Goal: Task Accomplishment & Management: Use online tool/utility

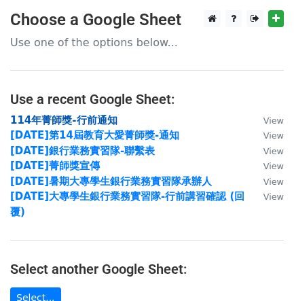
click at [84, 116] on strong "114年菁師獎-行前通知" at bounding box center [63, 120] width 107 height 12
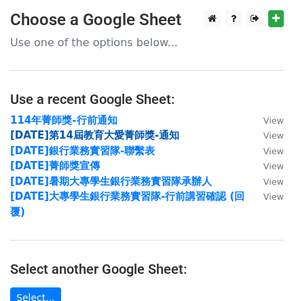
click at [81, 131] on strong "[DATE]第14屆教育大愛菁師獎-通知" at bounding box center [94, 135] width 169 height 12
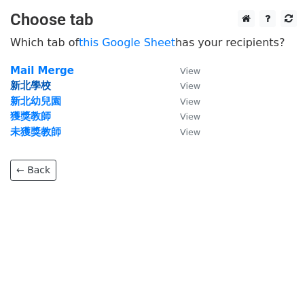
click at [29, 80] on strong "新北學校" at bounding box center [30, 86] width 41 height 12
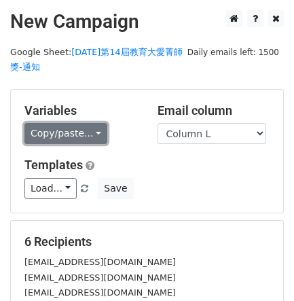
click at [83, 127] on link "Copy/paste..." at bounding box center [65, 133] width 83 height 21
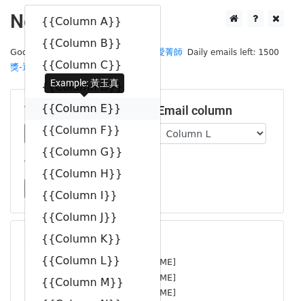
click at [99, 103] on link "{{Column E}}" at bounding box center [92, 109] width 135 height 22
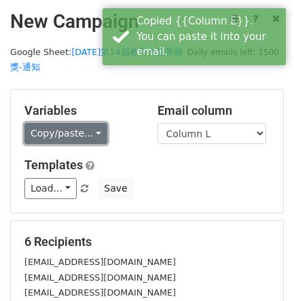
click at [73, 133] on link "Copy/paste..." at bounding box center [65, 133] width 83 height 21
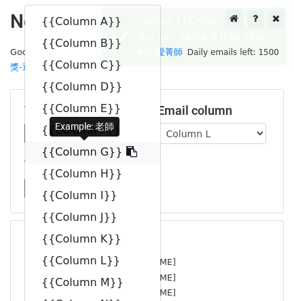
click at [77, 150] on link "{{Column G}}" at bounding box center [92, 152] width 135 height 22
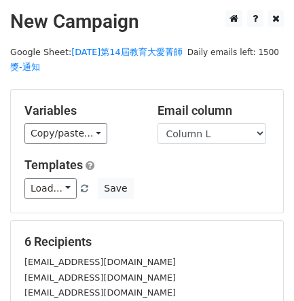
scroll to position [241, 0]
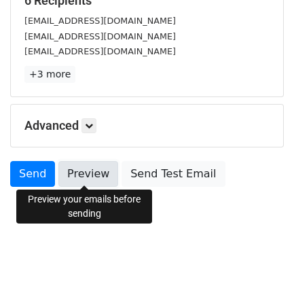
click at [88, 176] on link "Preview" at bounding box center [88, 174] width 60 height 26
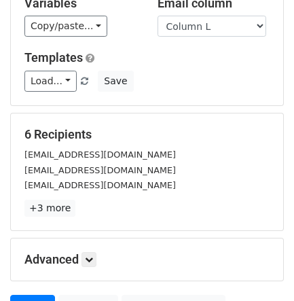
scroll to position [0, 0]
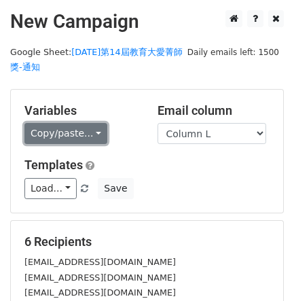
click at [96, 137] on link "Copy/paste..." at bounding box center [65, 133] width 83 height 21
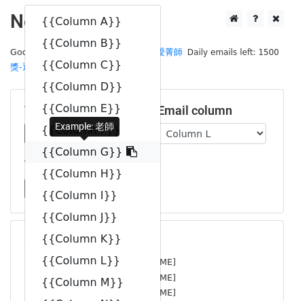
click at [94, 148] on link "{{Column G}}" at bounding box center [92, 152] width 135 height 22
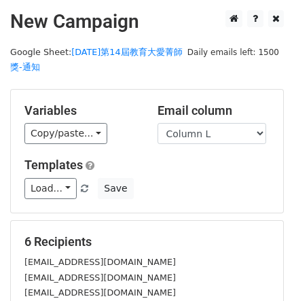
scroll to position [241, 0]
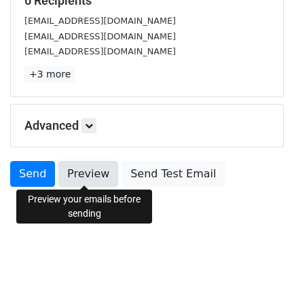
click at [96, 169] on link "Preview" at bounding box center [88, 174] width 60 height 26
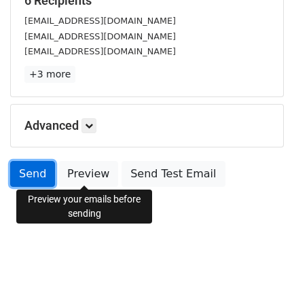
click at [22, 161] on link "Send" at bounding box center [32, 174] width 45 height 26
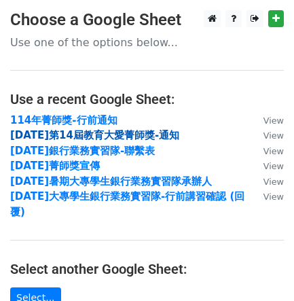
click at [139, 133] on strong "[DATE]第14屆教育大愛菁師獎-通知" at bounding box center [94, 135] width 169 height 12
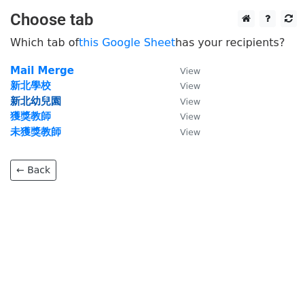
click at [48, 99] on strong "新北幼兒園" at bounding box center [35, 101] width 51 height 12
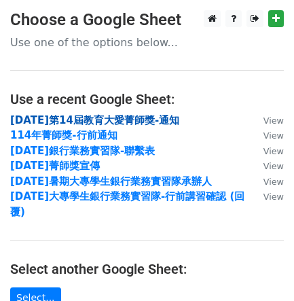
click at [71, 115] on strong "[DATE]第14屆教育大愛菁師獎-通知" at bounding box center [94, 120] width 169 height 12
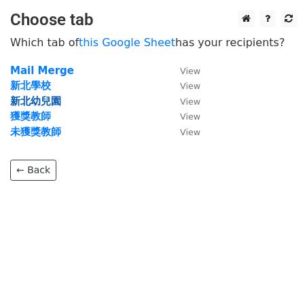
click at [60, 103] on strong "新北幼兒園" at bounding box center [35, 101] width 51 height 12
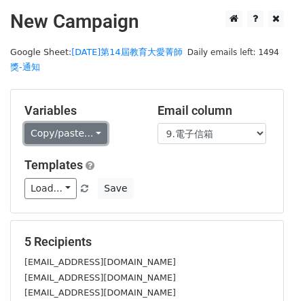
click at [101, 136] on link "Copy/paste..." at bounding box center [65, 133] width 83 height 21
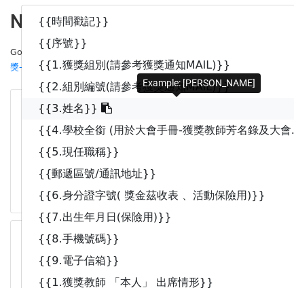
click at [99, 100] on link "{{3.姓名}}" at bounding box center [184, 109] width 324 height 22
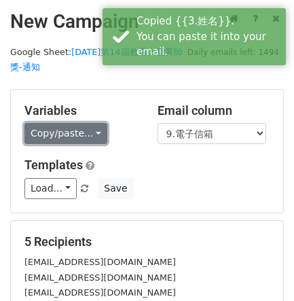
click at [99, 129] on link "Copy/paste..." at bounding box center [65, 133] width 83 height 21
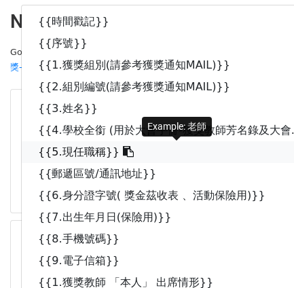
click at [82, 150] on link "{{5.現任職稱}}" at bounding box center [184, 152] width 324 height 22
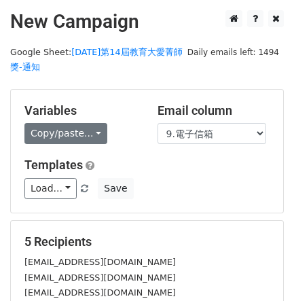
click at [101, 141] on div "Copy/paste... {{時間戳記}} {{序號}} {{1.獲獎組別(請參考獲獎通知MAIL)}} {{2.組別編號(請參考獲獎通知MAIL)}} {…" at bounding box center [80, 133] width 113 height 21
click at [84, 139] on link "Copy/paste..." at bounding box center [65, 133] width 83 height 21
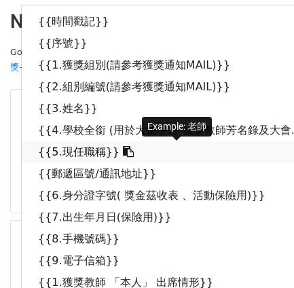
click at [80, 157] on link "{{5.現任職稱}}" at bounding box center [184, 152] width 324 height 22
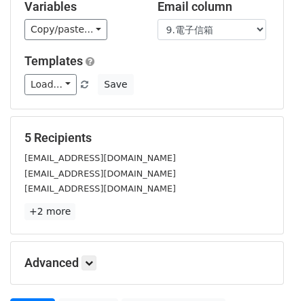
scroll to position [241, 0]
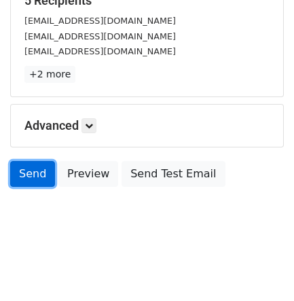
click at [43, 173] on link "Send" at bounding box center [32, 174] width 45 height 26
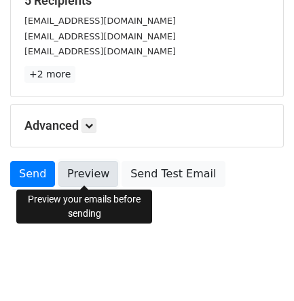
click at [82, 174] on link "Preview" at bounding box center [88, 174] width 60 height 26
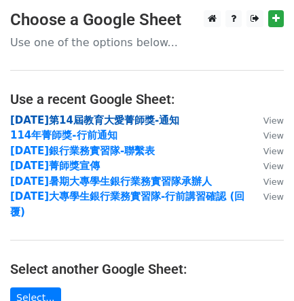
click at [148, 120] on strong "114年第14屆教育大愛菁師獎-通知" at bounding box center [94, 120] width 169 height 12
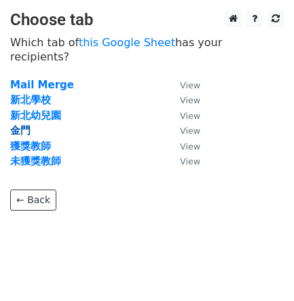
click at [23, 124] on strong "金門" at bounding box center [20, 130] width 20 height 12
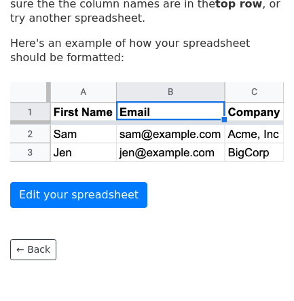
scroll to position [137, 0]
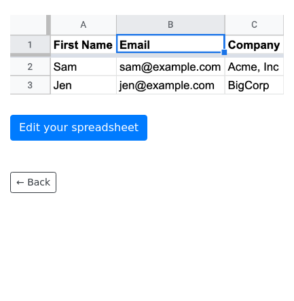
click at [2, 181] on main "Spreadsheet column names not found Sorry, we couldn't find the column names in …" at bounding box center [147, 28] width 294 height 330
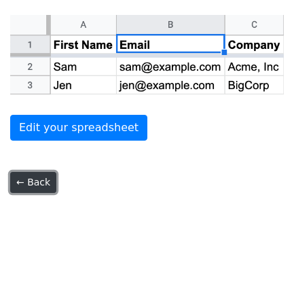
click at [52, 186] on link "← Back" at bounding box center [33, 182] width 46 height 21
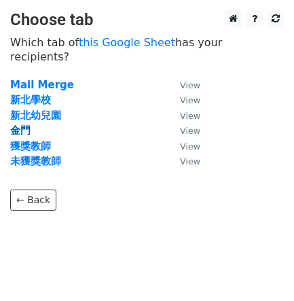
click at [27, 124] on strong "金門" at bounding box center [20, 130] width 20 height 12
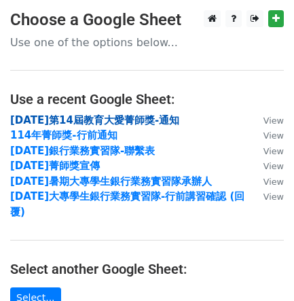
click at [122, 124] on strong "114年第14屆教育大愛菁師獎-通知" at bounding box center [94, 120] width 169 height 12
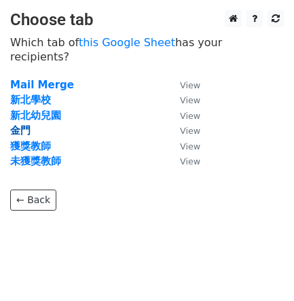
click at [26, 124] on strong "金門" at bounding box center [20, 130] width 20 height 12
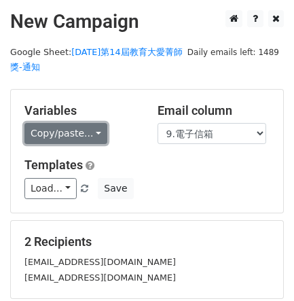
click at [90, 136] on link "Copy/paste..." at bounding box center [65, 133] width 83 height 21
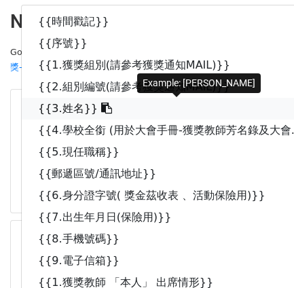
click at [73, 103] on link "{{3.姓名}}" at bounding box center [184, 109] width 324 height 22
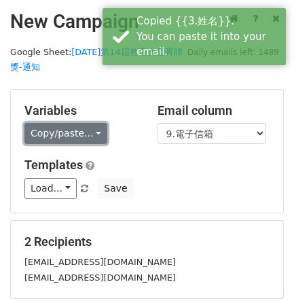
click at [77, 130] on link "Copy/paste..." at bounding box center [65, 133] width 83 height 21
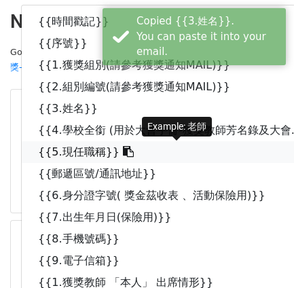
click at [82, 150] on link "{{5.現任職稱}}" at bounding box center [184, 152] width 324 height 22
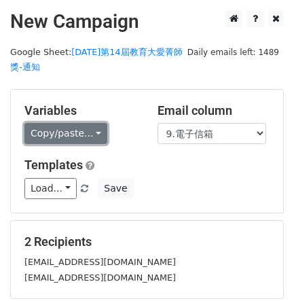
click at [88, 126] on link "Copy/paste..." at bounding box center [65, 133] width 83 height 21
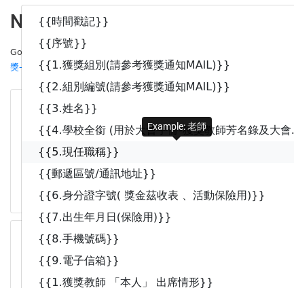
click at [97, 148] on link "{{5.現任職稱}}" at bounding box center [184, 152] width 324 height 22
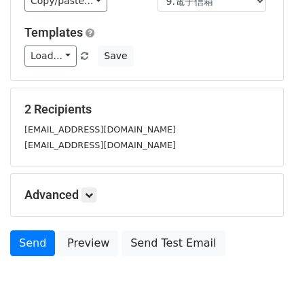
scroll to position [203, 0]
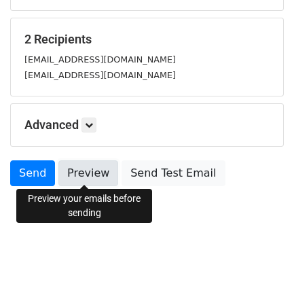
click at [100, 167] on link "Preview" at bounding box center [88, 173] width 60 height 26
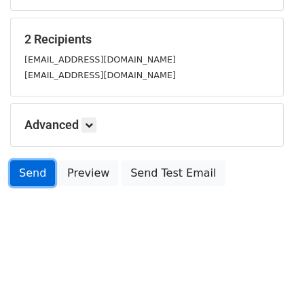
click at [29, 165] on link "Send" at bounding box center [32, 173] width 45 height 26
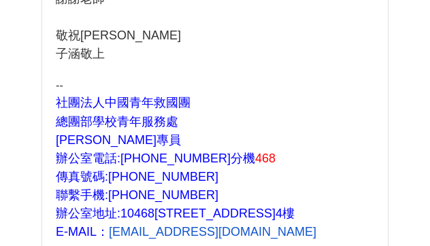
scroll to position [1116, 0]
